Goal: Task Accomplishment & Management: Manage account settings

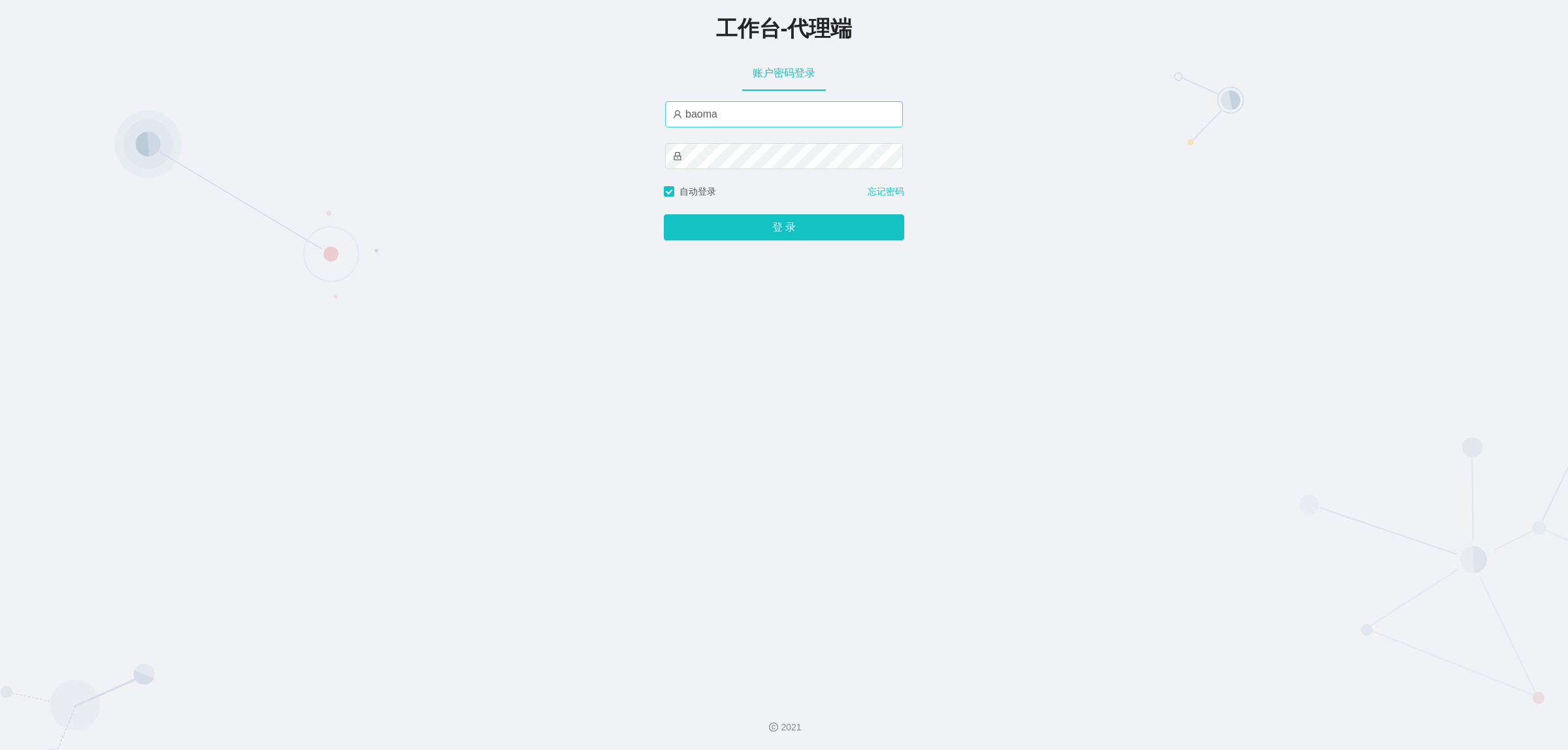
click at [723, 116] on input "baoma" at bounding box center [784, 114] width 238 height 26
type input "damao"
click at [798, 229] on button "登 录" at bounding box center [784, 227] width 240 height 26
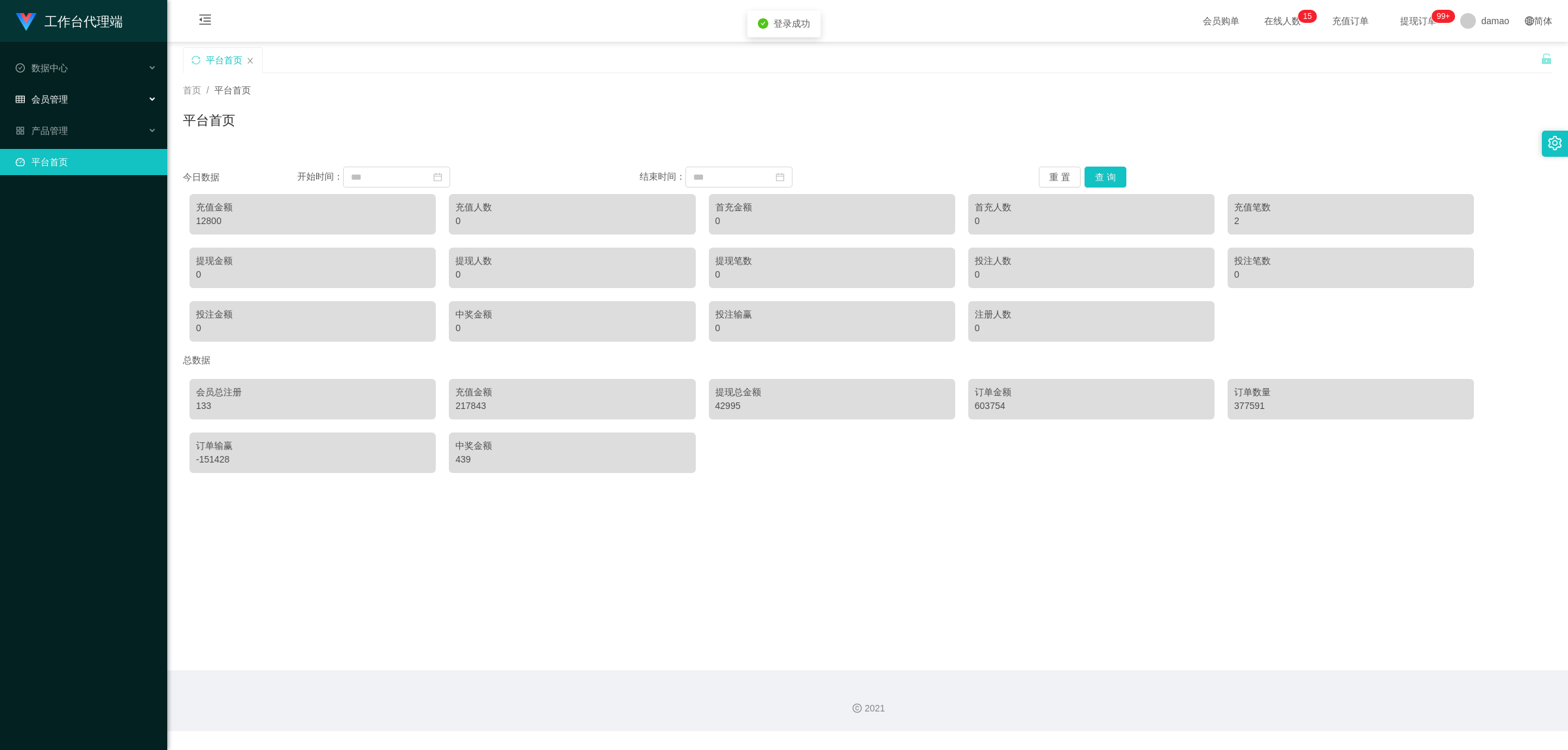
click at [70, 95] on div "会员管理" at bounding box center [83, 99] width 167 height 26
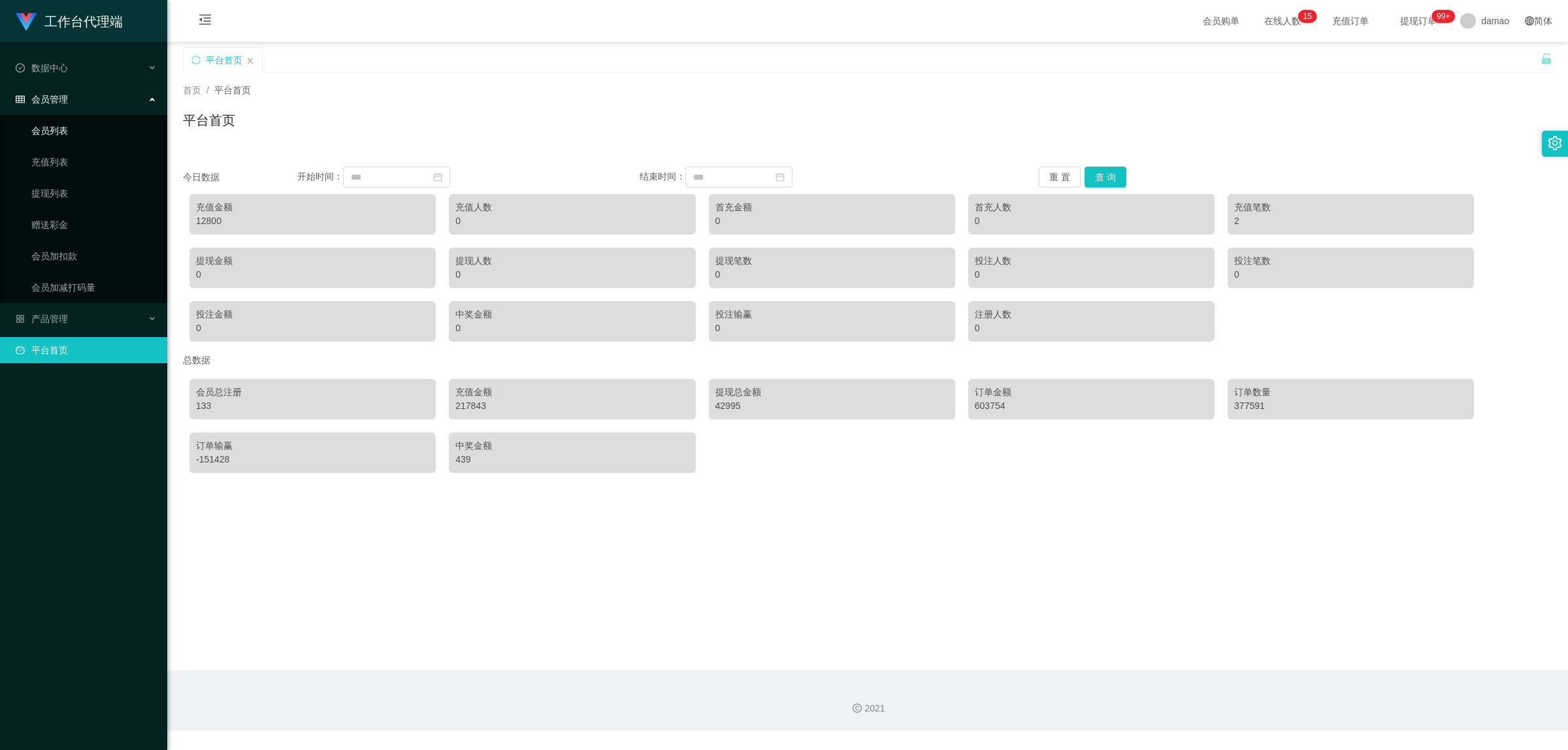
click at [66, 129] on link "会员列表" at bounding box center [94, 130] width 126 height 26
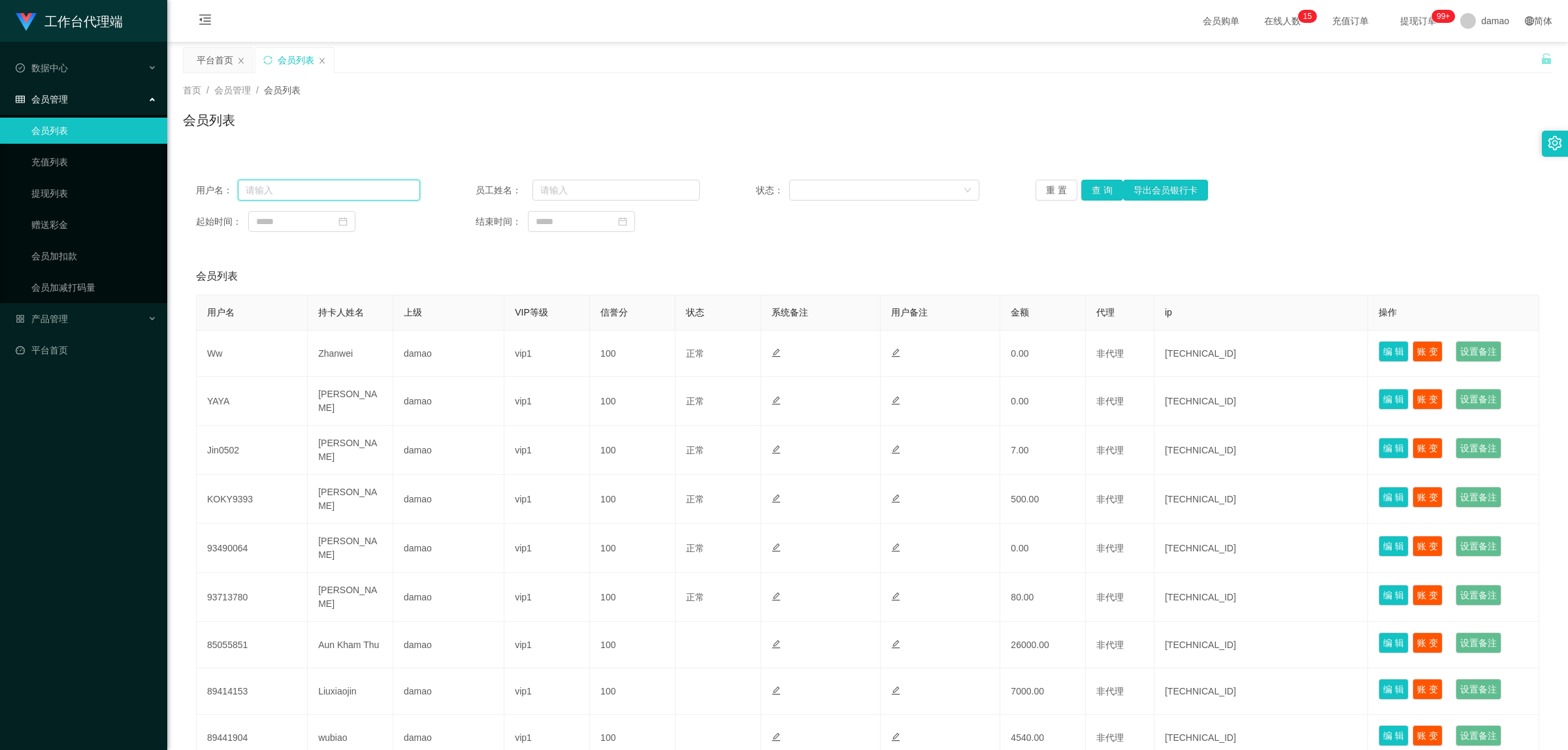
click at [291, 187] on input "text" at bounding box center [329, 190] width 182 height 21
paste input "[URL][DOMAIN_NAME]"
drag, startPoint x: 1326, startPoint y: 144, endPoint x: 1080, endPoint y: 183, distance: 249.1
click at [1324, 144] on div "首页 / 会员管理 / 会员列表 / 会员列表" at bounding box center [868, 111] width 1401 height 78
drag, startPoint x: 405, startPoint y: 187, endPoint x: 124, endPoint y: 134, distance: 286.0
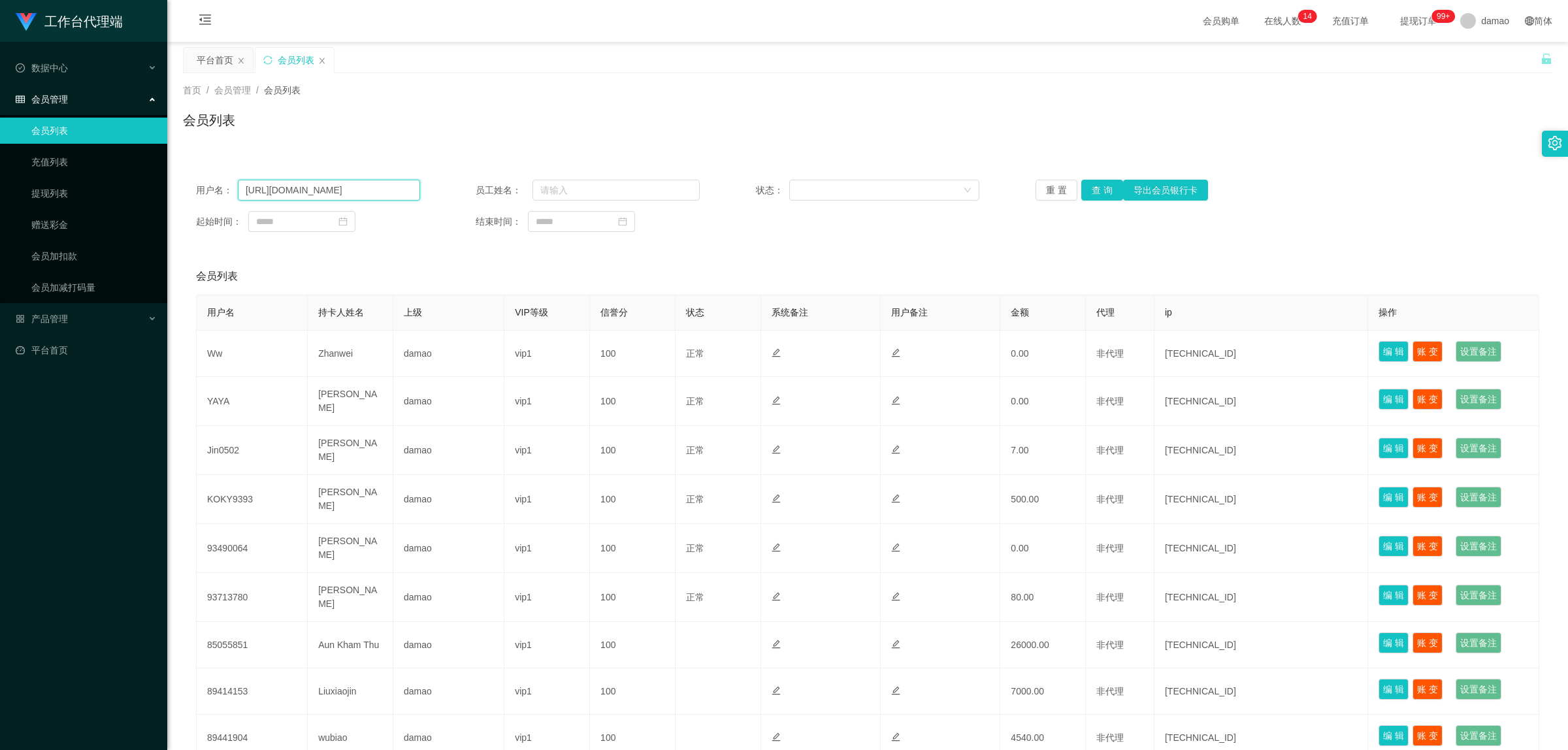
click at [128, 142] on section "工作台代理端 数据中心 会员管理 会员列表 充值列表 提现列表 赠送彩金 会员加扣款 会员加减打码量 产品管理 平台首页 保存配置 重置配置 整体风格设置 主…" at bounding box center [784, 456] width 1568 height 912
paste input "KOKY9393"
type input "KOKY9393"
click at [1092, 188] on button "查 询" at bounding box center [1102, 190] width 42 height 21
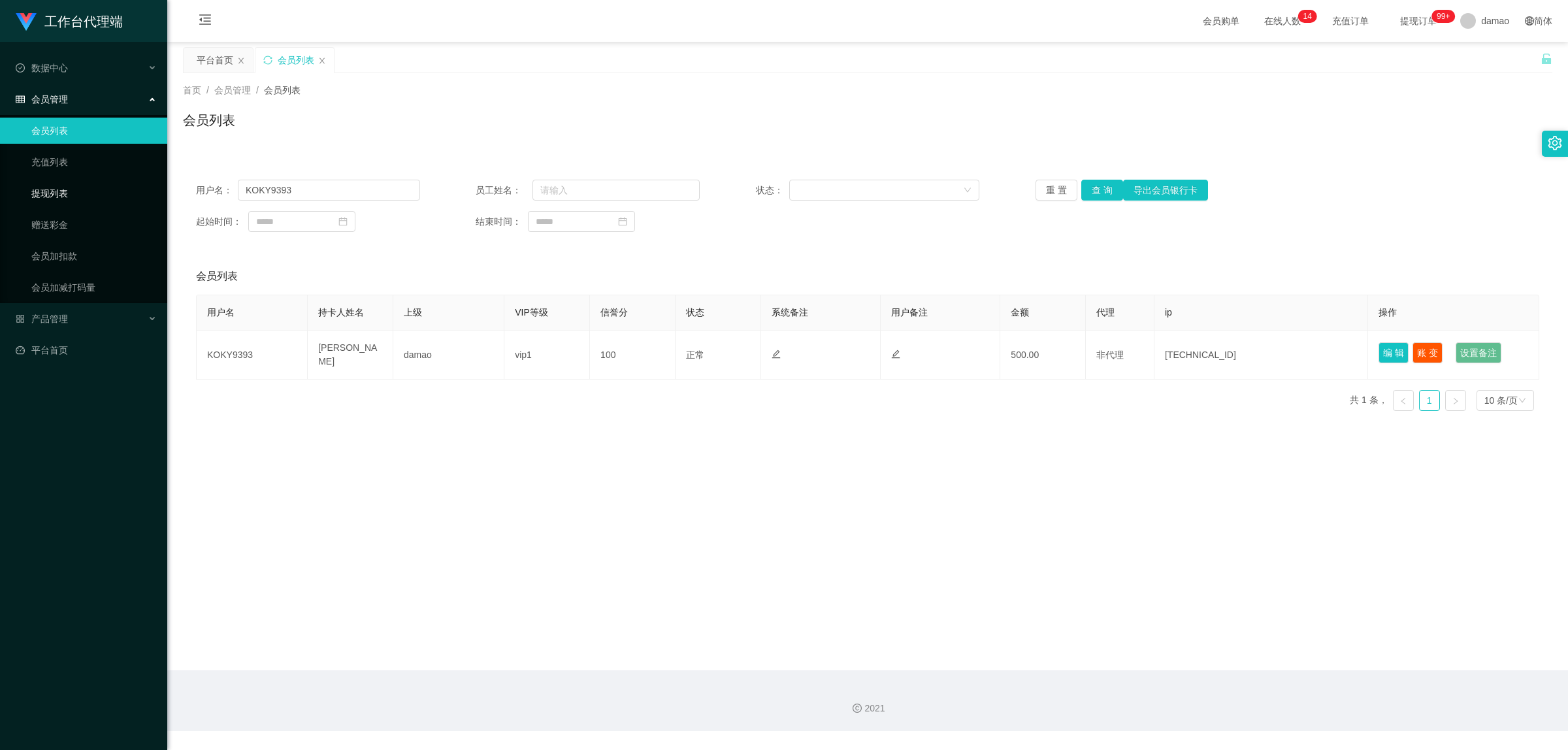
click at [64, 190] on link "提现列表" at bounding box center [94, 193] width 126 height 26
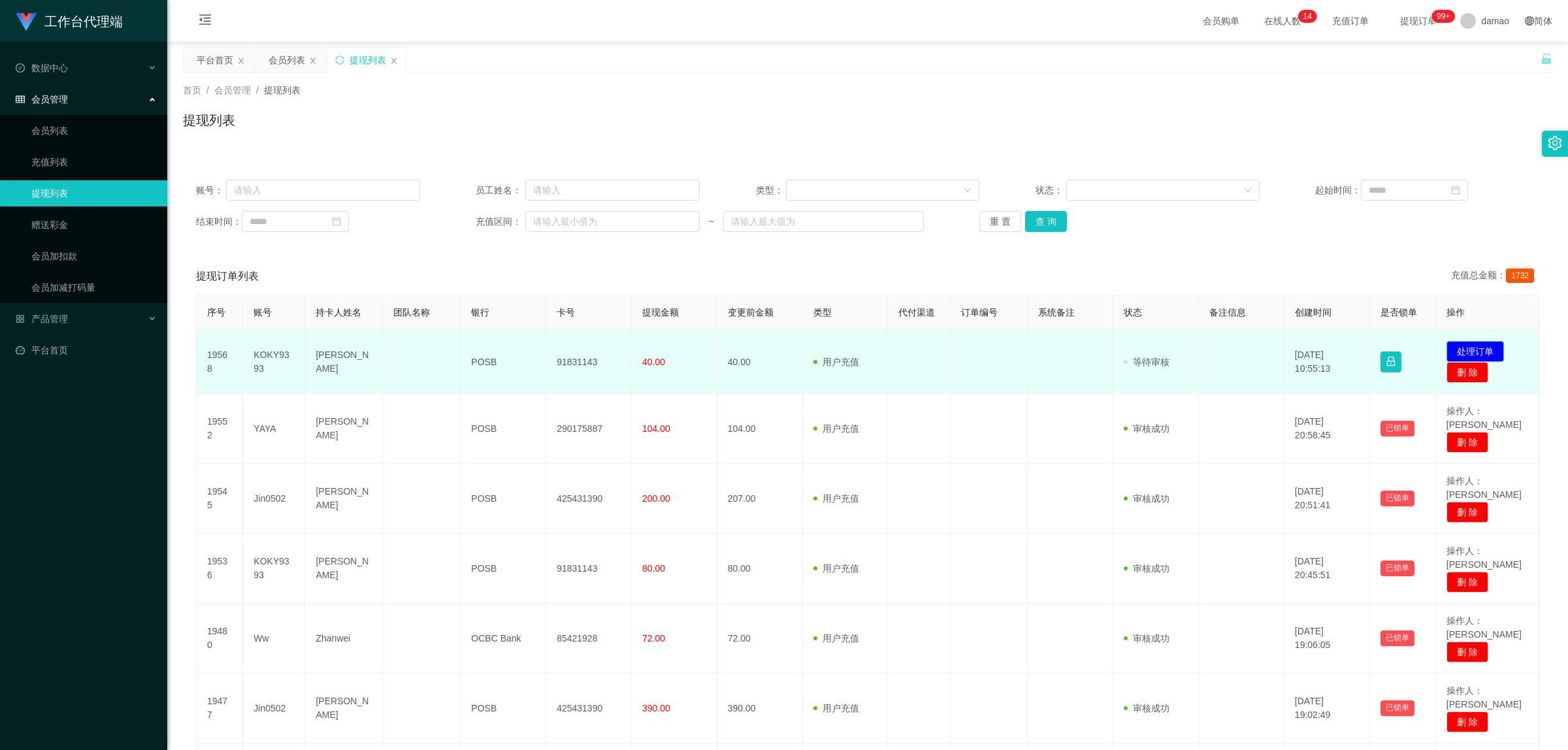
click at [1470, 341] on button "处理订单" at bounding box center [1475, 351] width 58 height 21
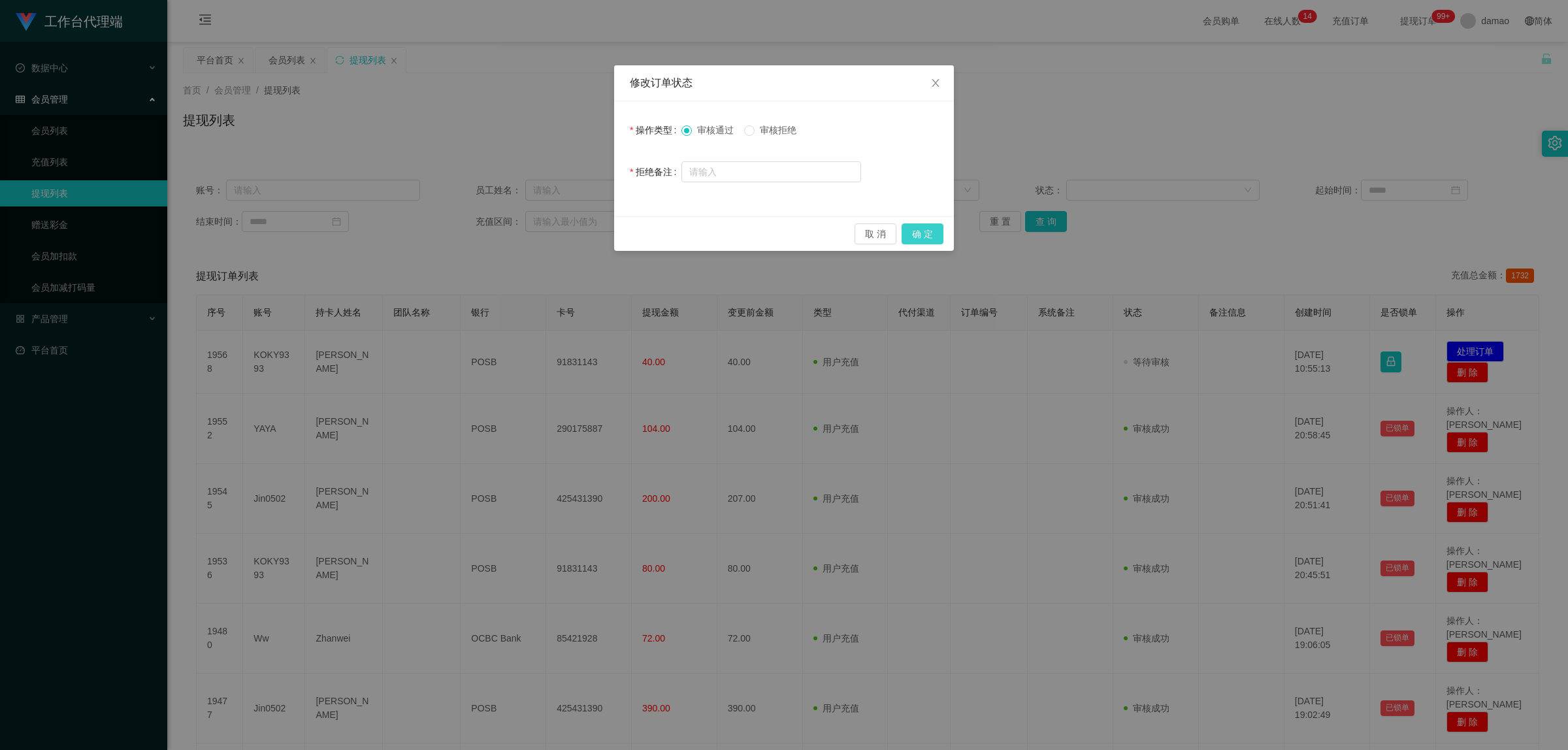
click at [933, 232] on button "确 定" at bounding box center [922, 234] width 42 height 21
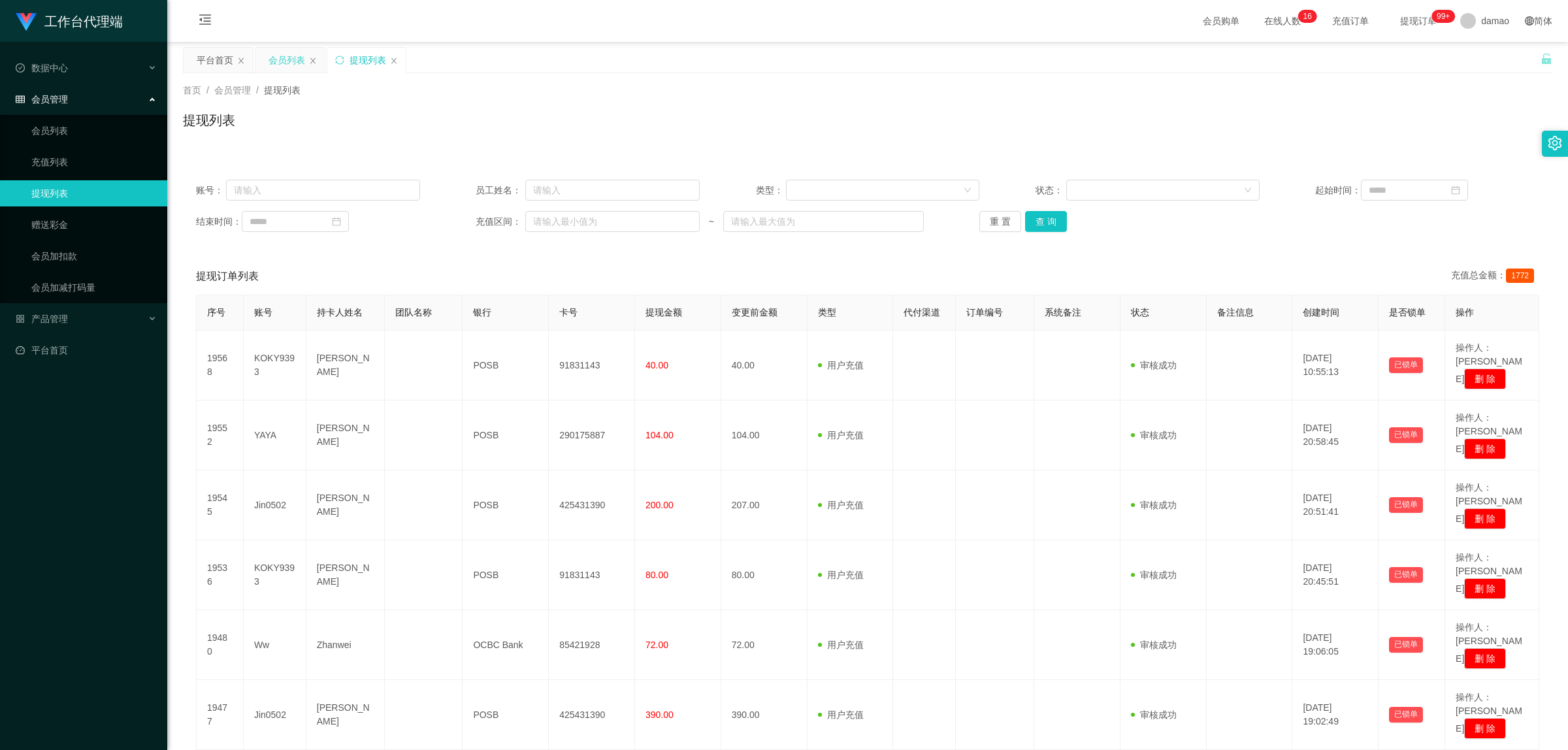
click at [285, 59] on div "会员列表" at bounding box center [287, 60] width 37 height 25
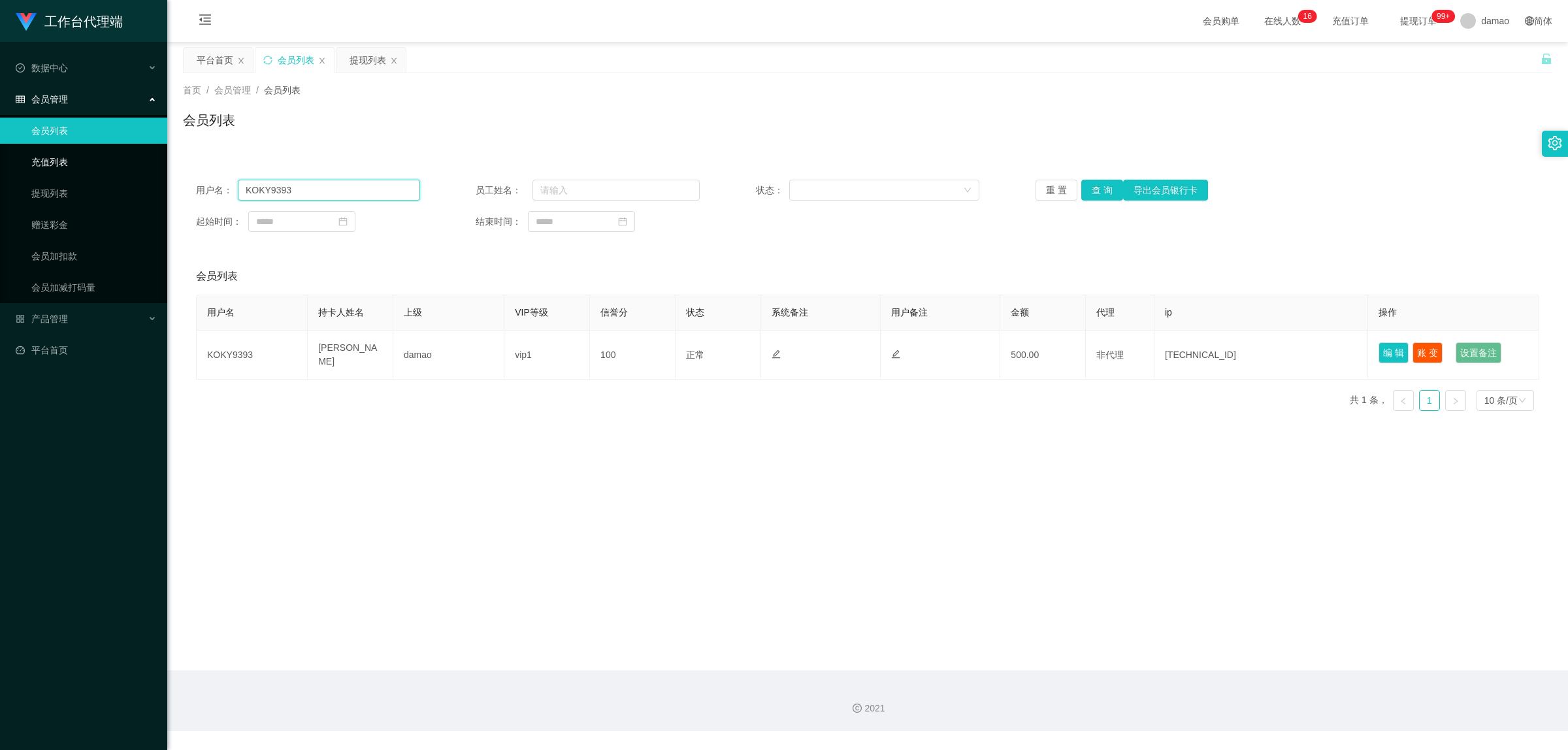
drag, startPoint x: 265, startPoint y: 183, endPoint x: 149, endPoint y: 160, distance: 118.3
click at [183, 162] on div "用户名： KOKY9393 员工姓名： 状态： 重 置 查 询 导出会员银行卡 起始时间： 结束时间： 会员列表 用户名 持卡人姓名 上级 VIP等级 信誉分…" at bounding box center [868, 287] width 1369 height 271
click at [1096, 190] on button "查 询" at bounding box center [1102, 190] width 42 height 21
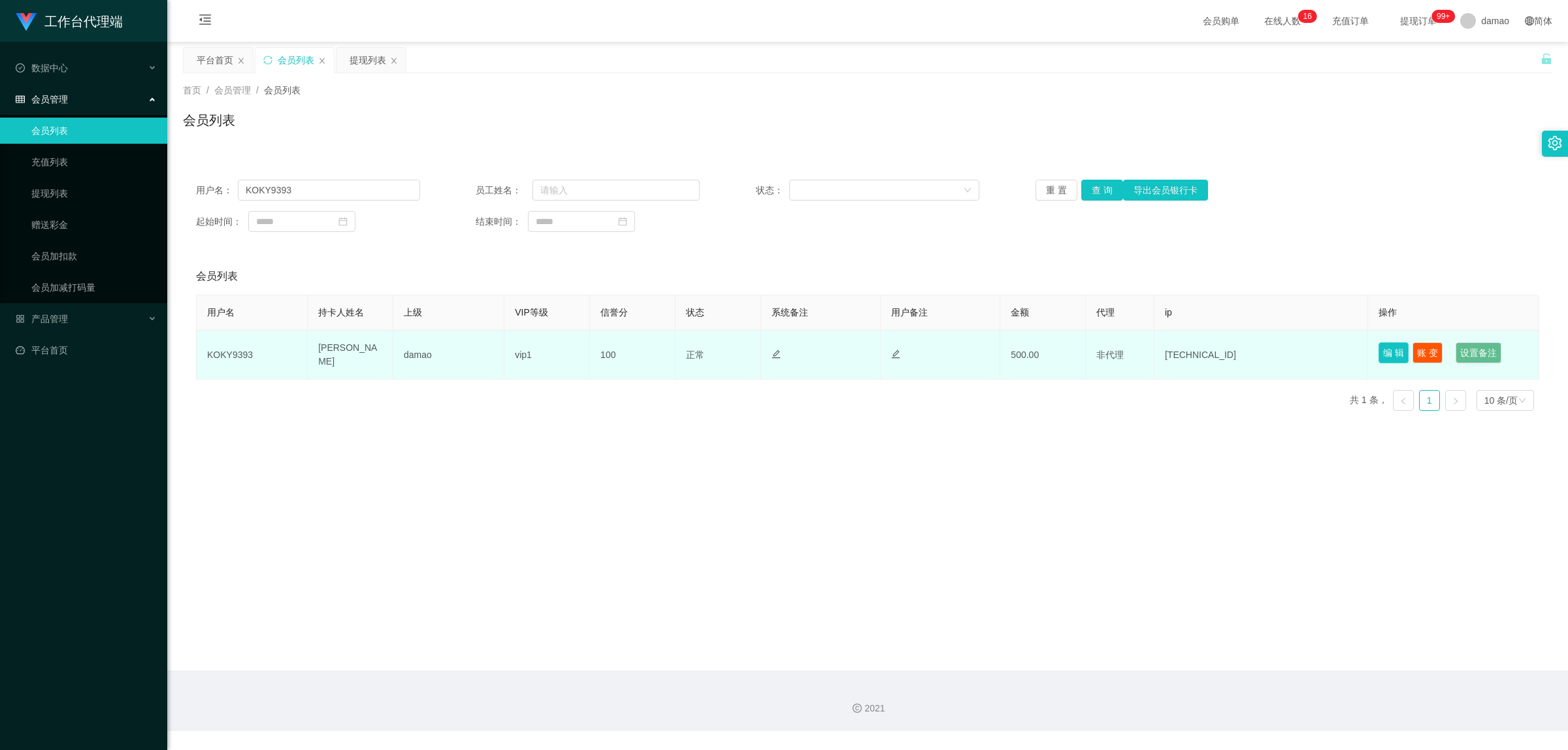
click at [1378, 355] on button "编 辑" at bounding box center [1394, 353] width 30 height 21
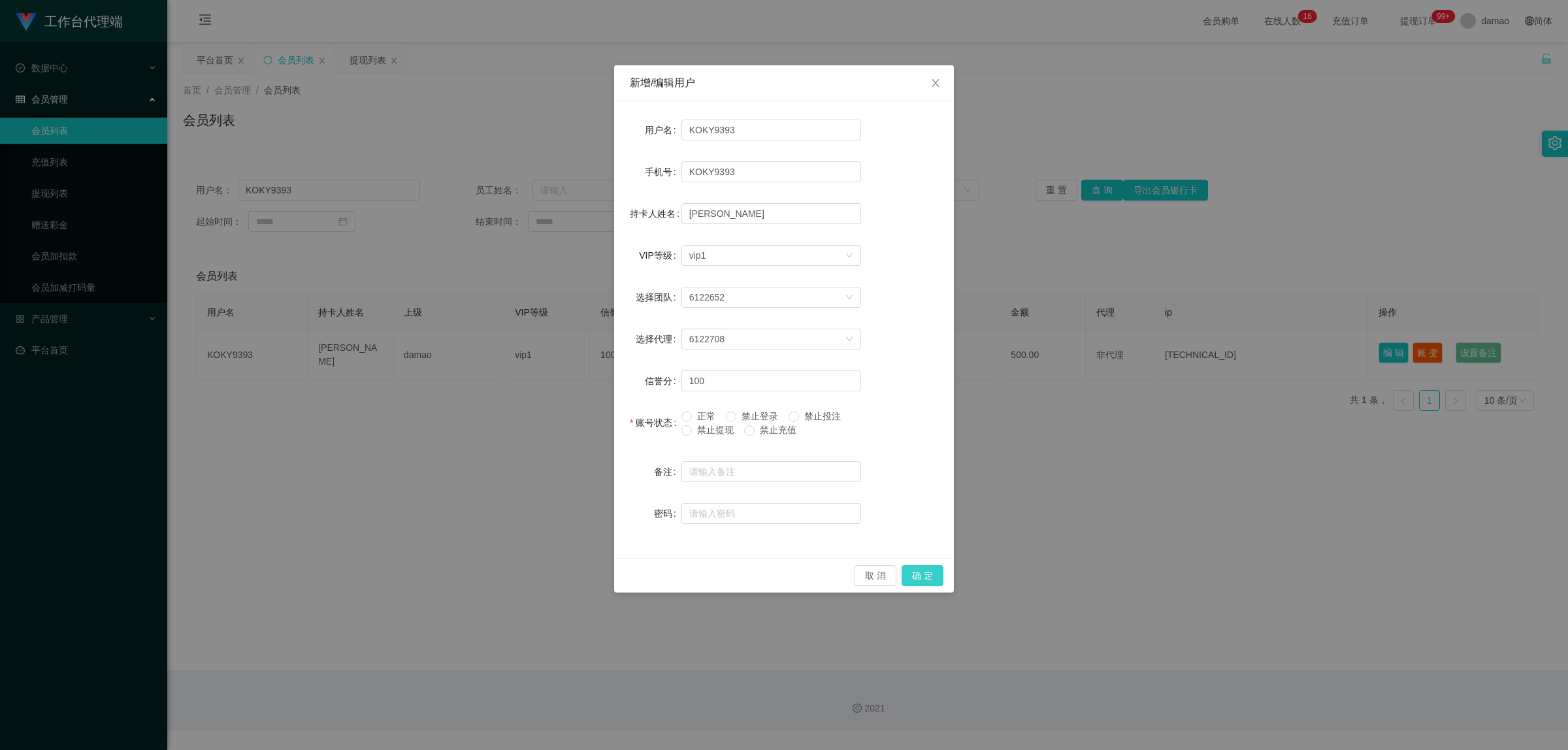
click at [920, 575] on button "确 定" at bounding box center [922, 576] width 42 height 21
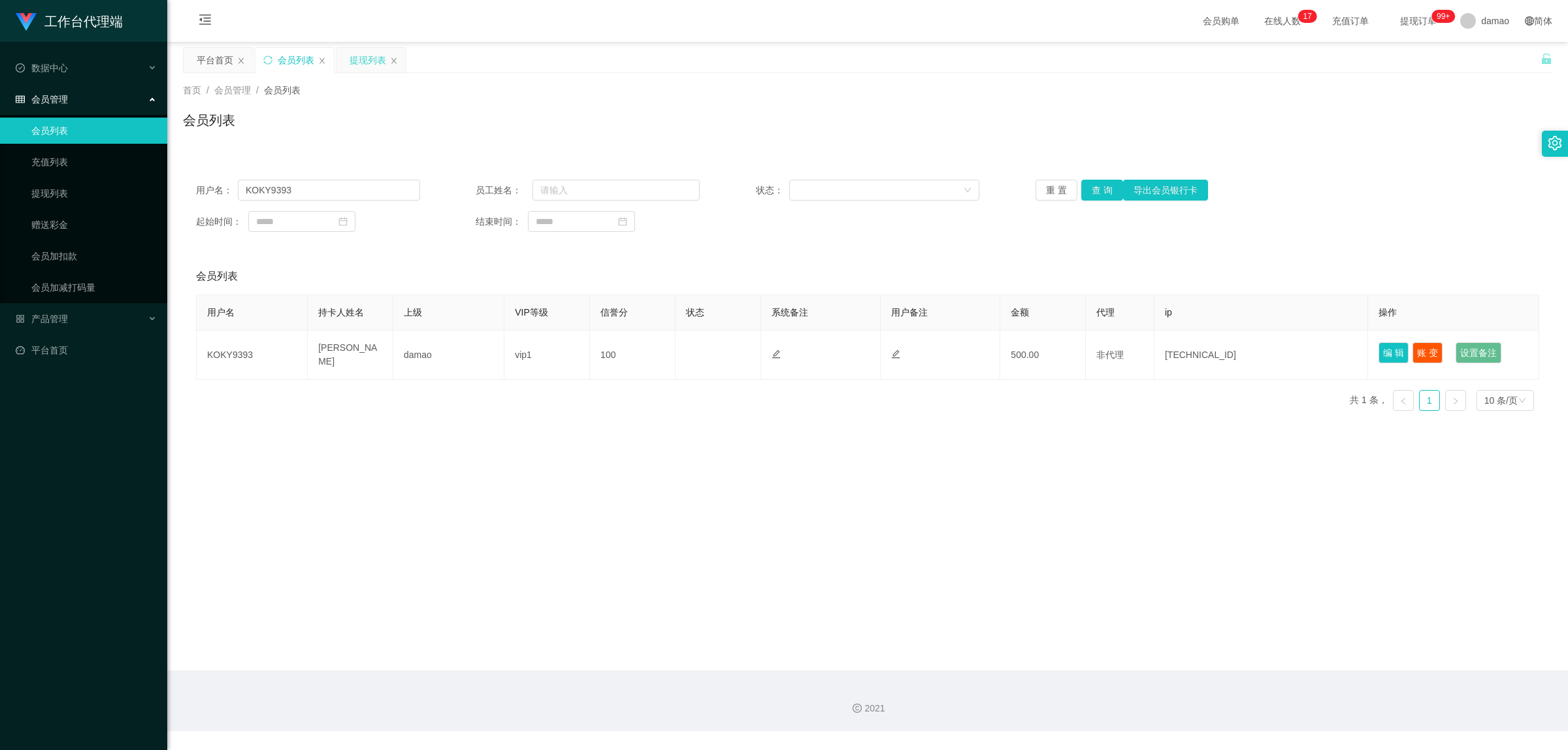
drag, startPoint x: 363, startPoint y: 54, endPoint x: 350, endPoint y: 51, distance: 13.3
click at [363, 54] on div "提现列表" at bounding box center [368, 60] width 37 height 25
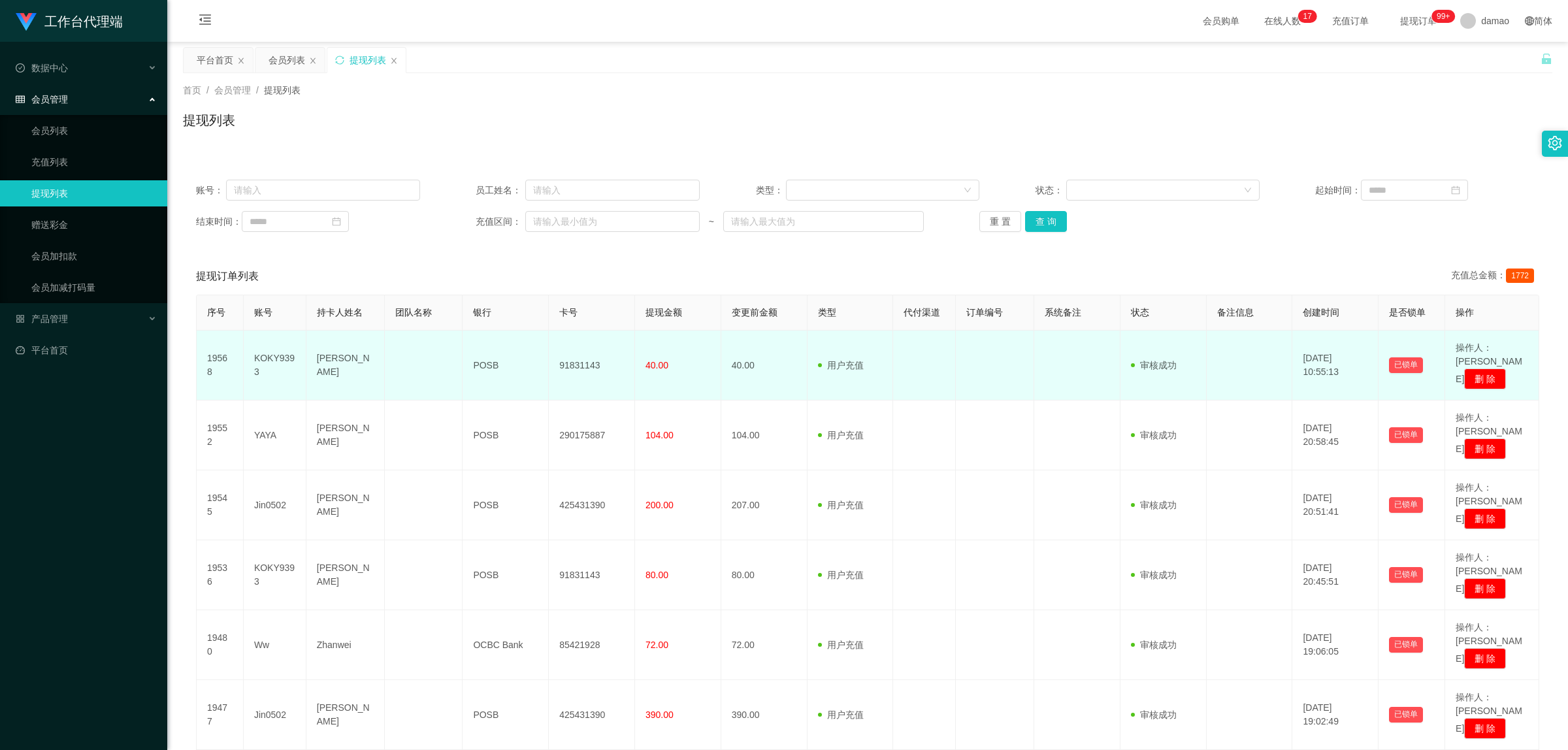
click at [585, 357] on td "91831143" at bounding box center [592, 365] width 86 height 70
copy td "91831143"
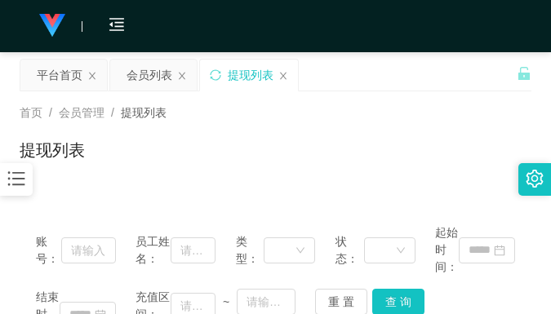
click at [437, 100] on div "首页 / 会员管理 / 提现列表 / 提现列表" at bounding box center [275, 139] width 551 height 97
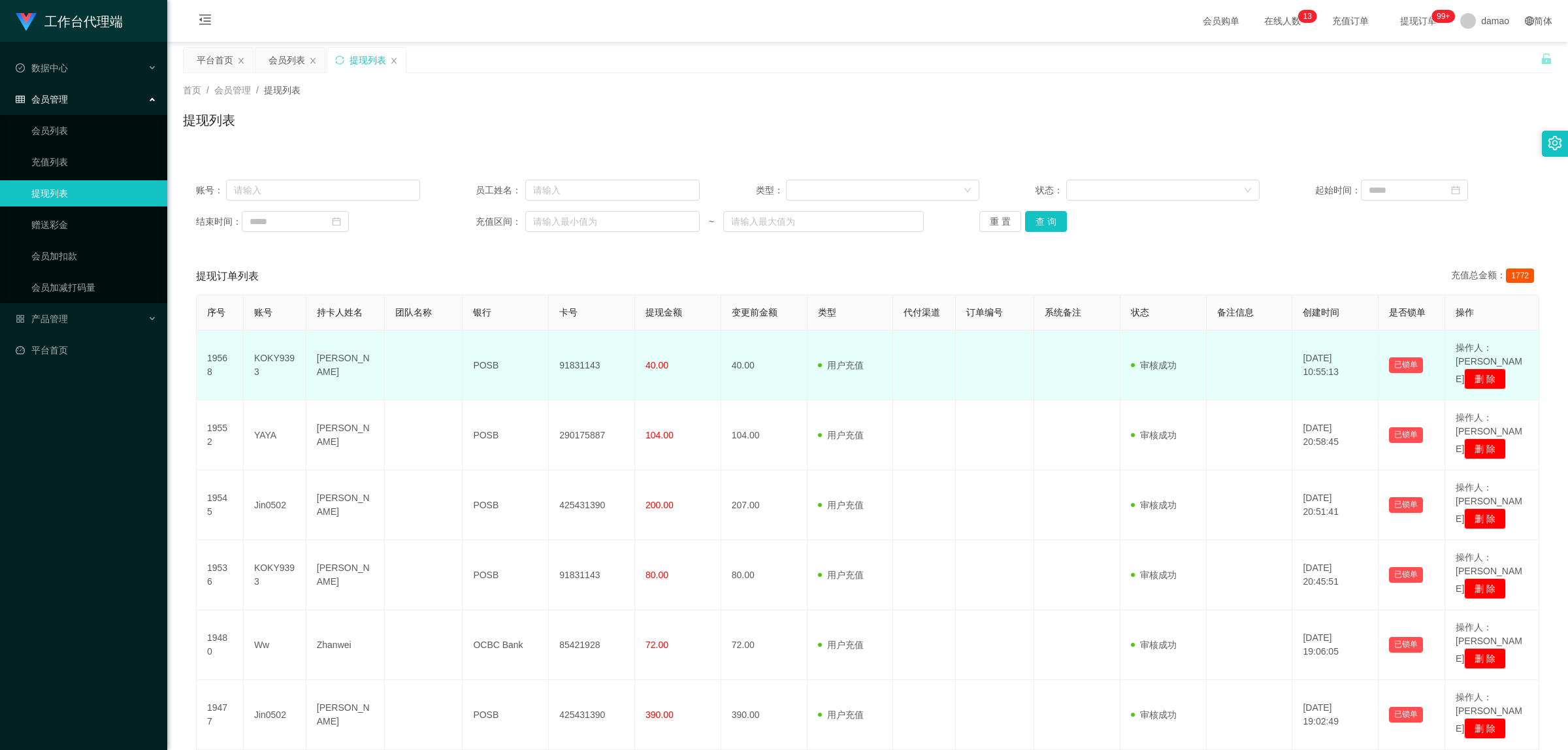
click at [275, 348] on td "KOKY9393" at bounding box center [275, 365] width 62 height 70
copy td "KOKY9393"
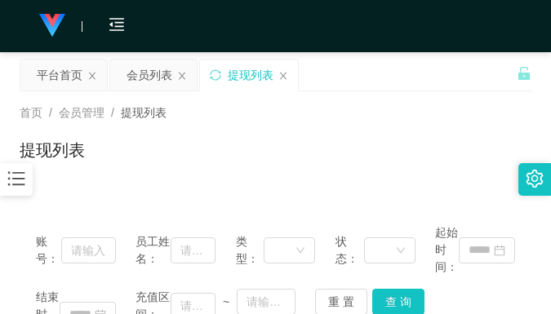
drag, startPoint x: 389, startPoint y: 98, endPoint x: 298, endPoint y: 149, distance: 104.5
click at [389, 98] on div "首页 / 会员管理 / 提现列表 / 提现列表" at bounding box center [275, 139] width 551 height 97
click at [384, 138] on div "提现列表" at bounding box center [276, 157] width 512 height 38
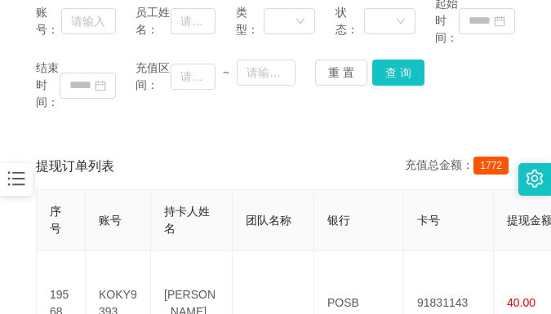
scroll to position [306, 0]
